Goal: Transaction & Acquisition: Register for event/course

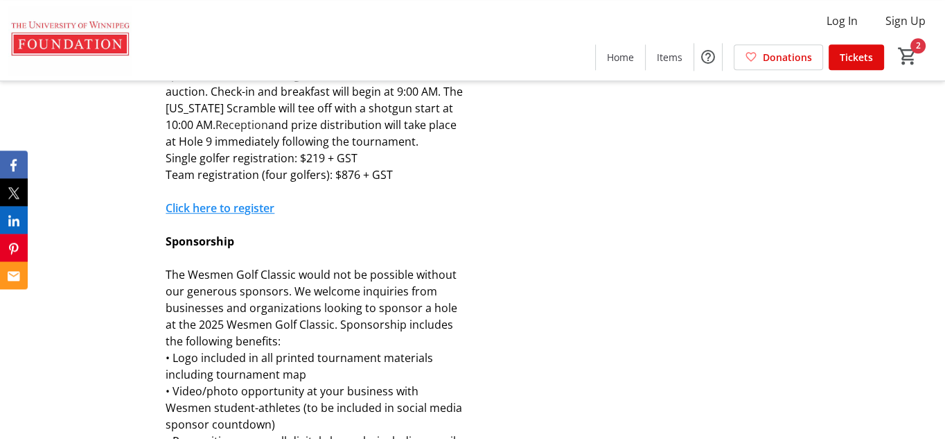
scroll to position [902, 0]
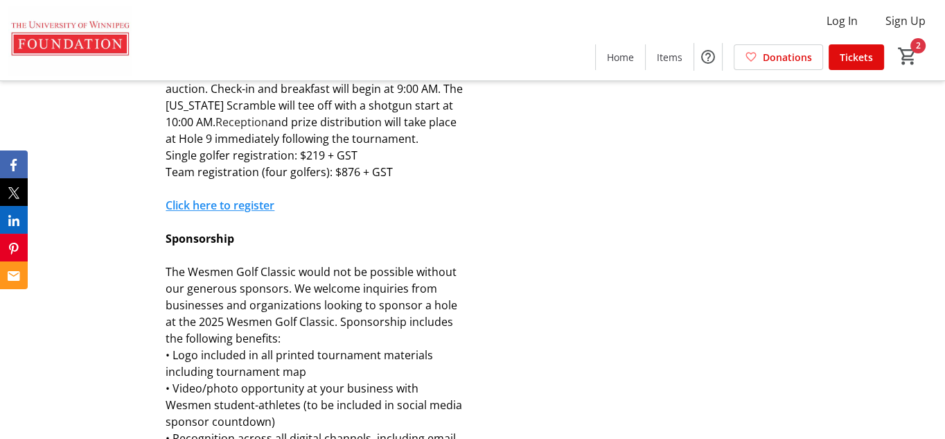
click at [239, 204] on link "Click here to register" at bounding box center [220, 205] width 109 height 15
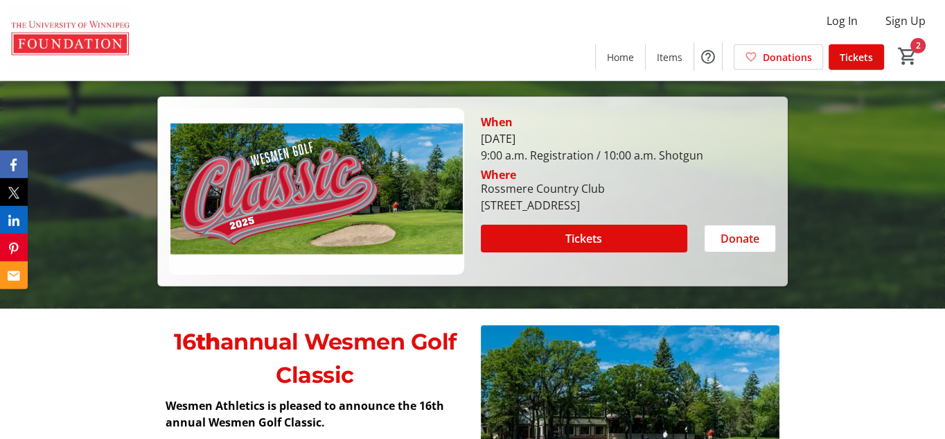
scroll to position [223, 0]
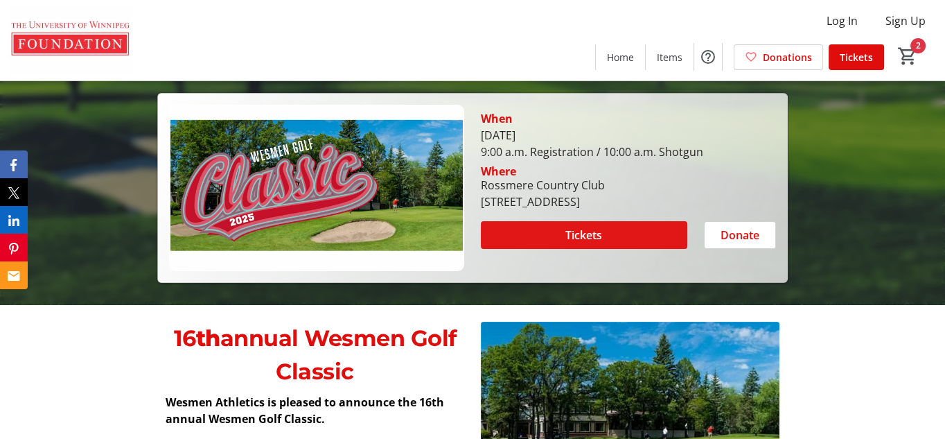
click at [577, 238] on span "Tickets" at bounding box center [584, 235] width 37 height 17
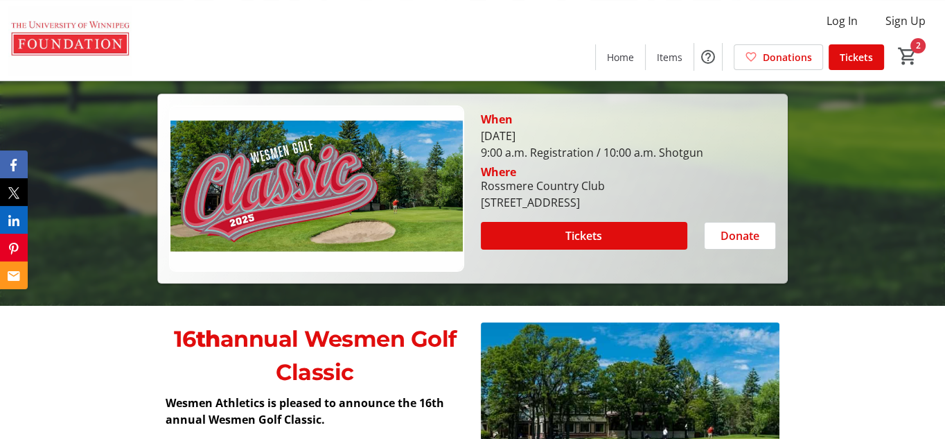
scroll to position [223, 0]
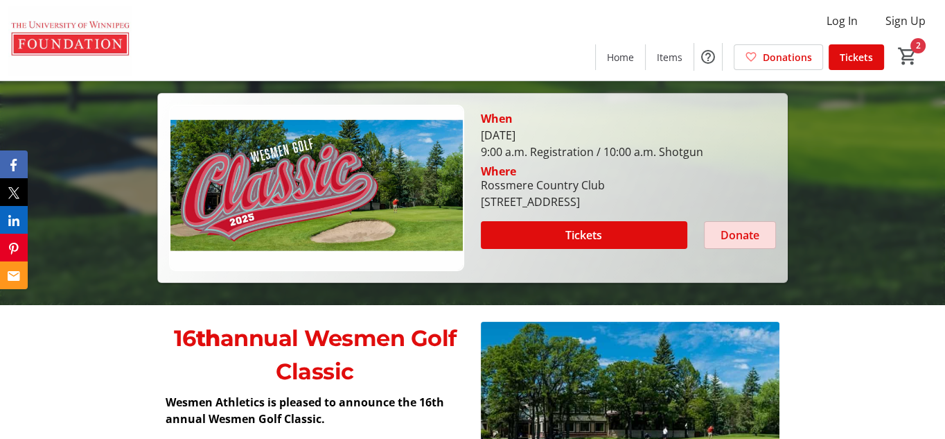
click at [730, 229] on span "Donate" at bounding box center [740, 235] width 39 height 17
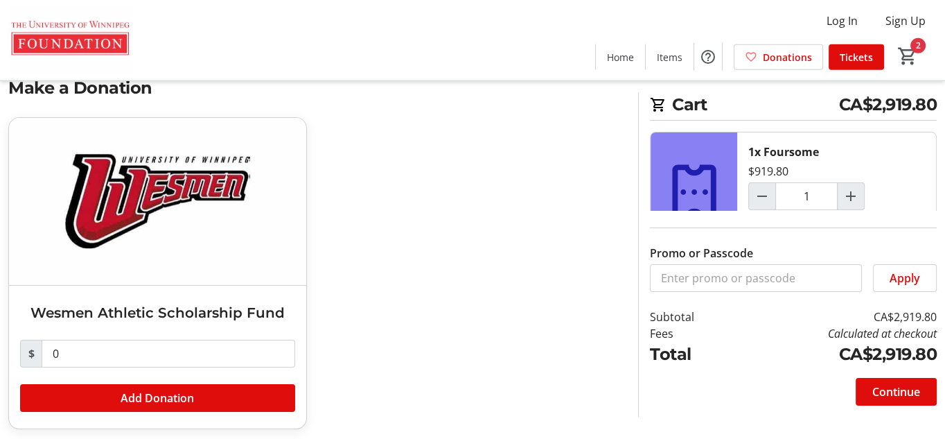
scroll to position [45, 0]
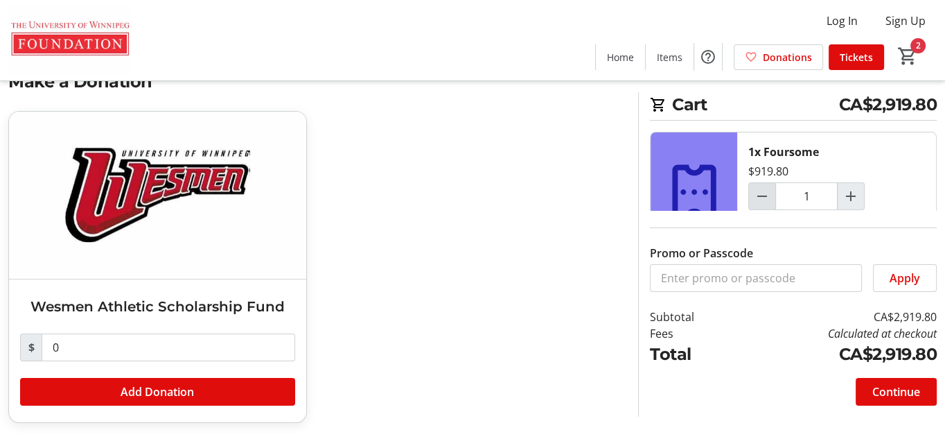
click at [767, 198] on mat-icon "Decrement by one" at bounding box center [762, 196] width 17 height 17
type input "0"
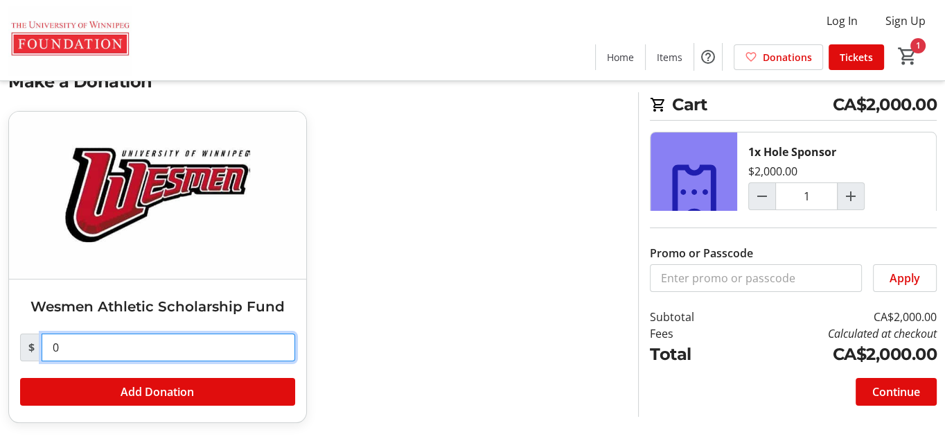
click at [137, 355] on input "0" at bounding box center [169, 347] width 254 height 28
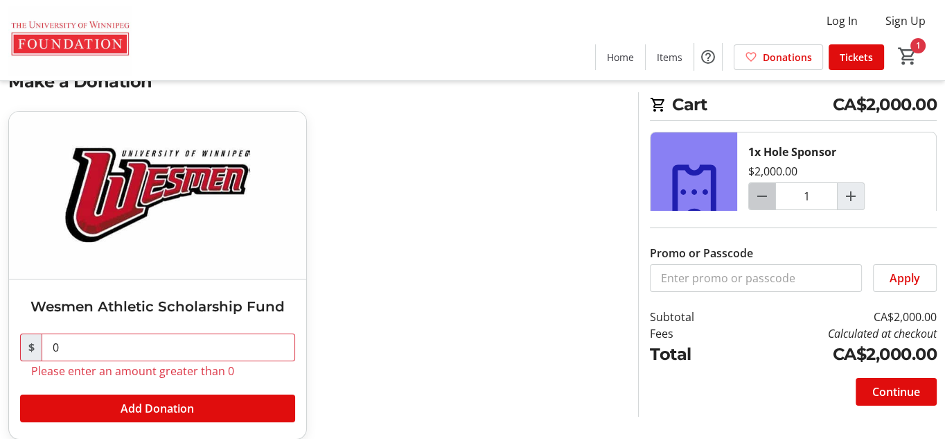
click at [760, 194] on mat-icon "Decrement by one" at bounding box center [762, 196] width 17 height 17
type input "0"
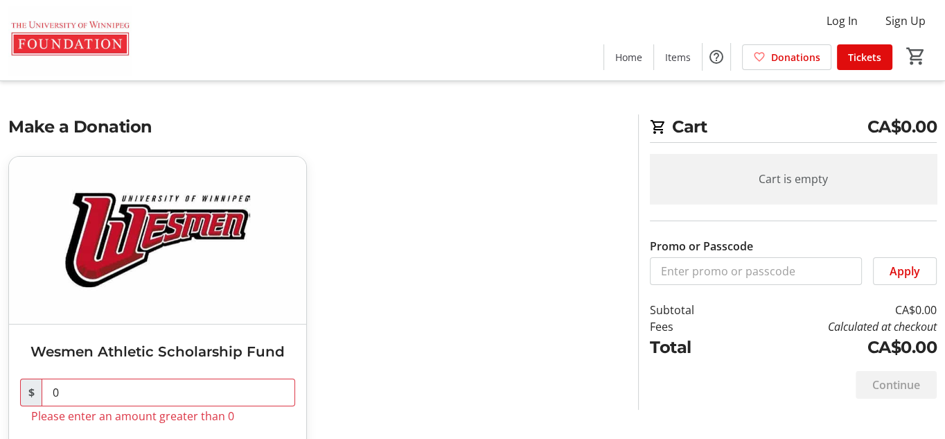
scroll to position [61, 0]
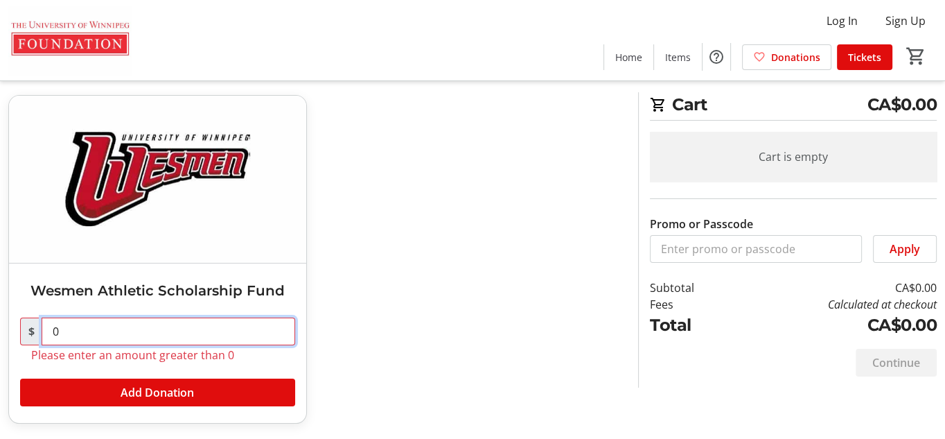
click at [254, 326] on input "0" at bounding box center [169, 331] width 254 height 28
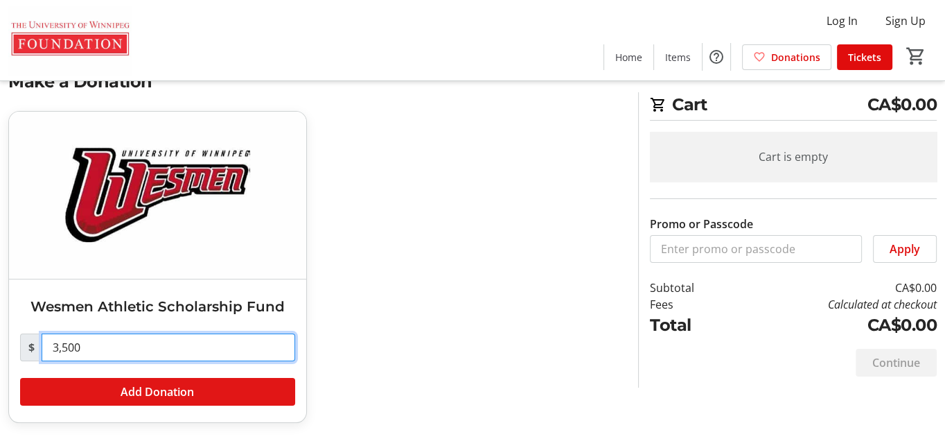
type input "3,500"
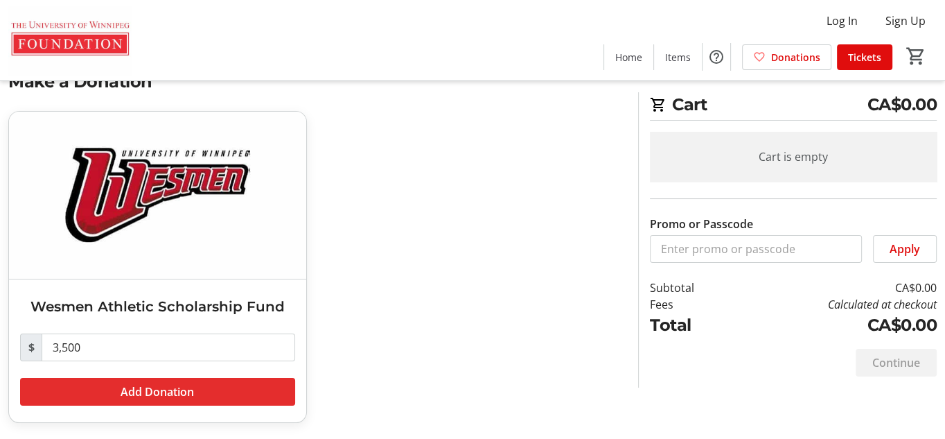
click at [139, 389] on span "Add Donation" at bounding box center [157, 391] width 73 height 17
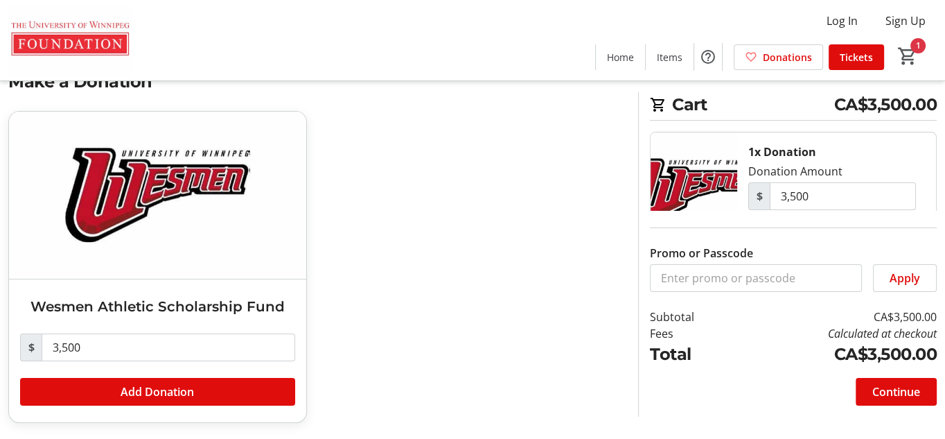
scroll to position [0, 0]
